Goal: Task Accomplishment & Management: Use online tool/utility

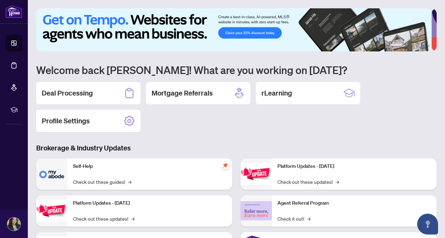
click at [93, 90] on h2 "Deal Processing" at bounding box center [67, 93] width 51 height 10
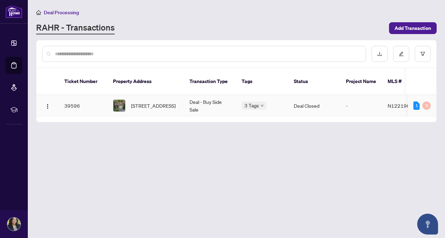
click at [148, 102] on span "[STREET_ADDRESS]" at bounding box center [153, 106] width 45 height 8
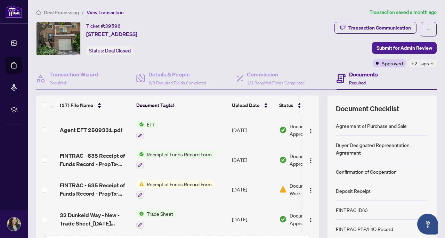
click at [154, 121] on span "EFT" at bounding box center [151, 125] width 14 height 8
click at [81, 129] on span "Agent EFT 2509331.pdf" at bounding box center [91, 130] width 63 height 8
